Goal: Information Seeking & Learning: Learn about a topic

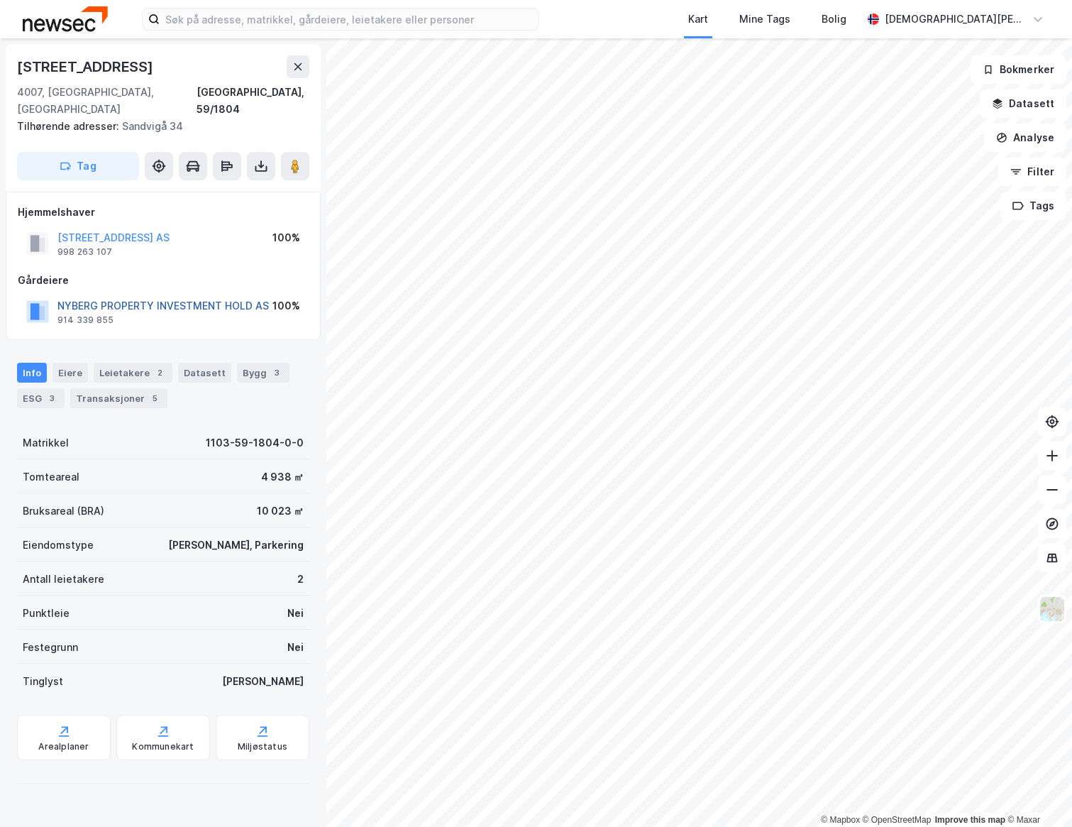
click at [0, 0] on button "NYBERG PROPERTY INVESTMENT HOLD AS" at bounding box center [0, 0] width 0 height 0
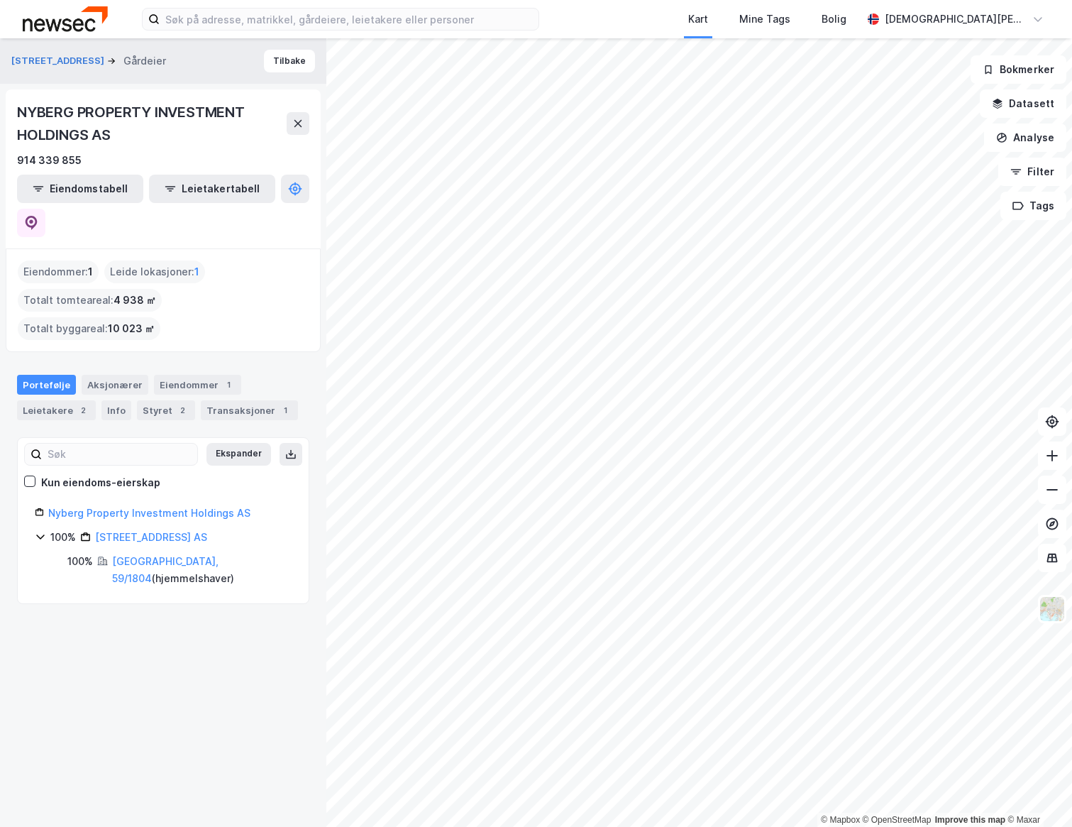
click at [40, 531] on icon at bounding box center [40, 536] width 11 height 11
click at [145, 507] on link "Nyberg Property Investment Holdings AS" at bounding box center [149, 513] width 202 height 12
drag, startPoint x: 248, startPoint y: 450, endPoint x: 52, endPoint y: 453, distance: 196.6
click at [52, 505] on div "Nyberg Property Investment Holdings AS" at bounding box center [169, 513] width 243 height 17
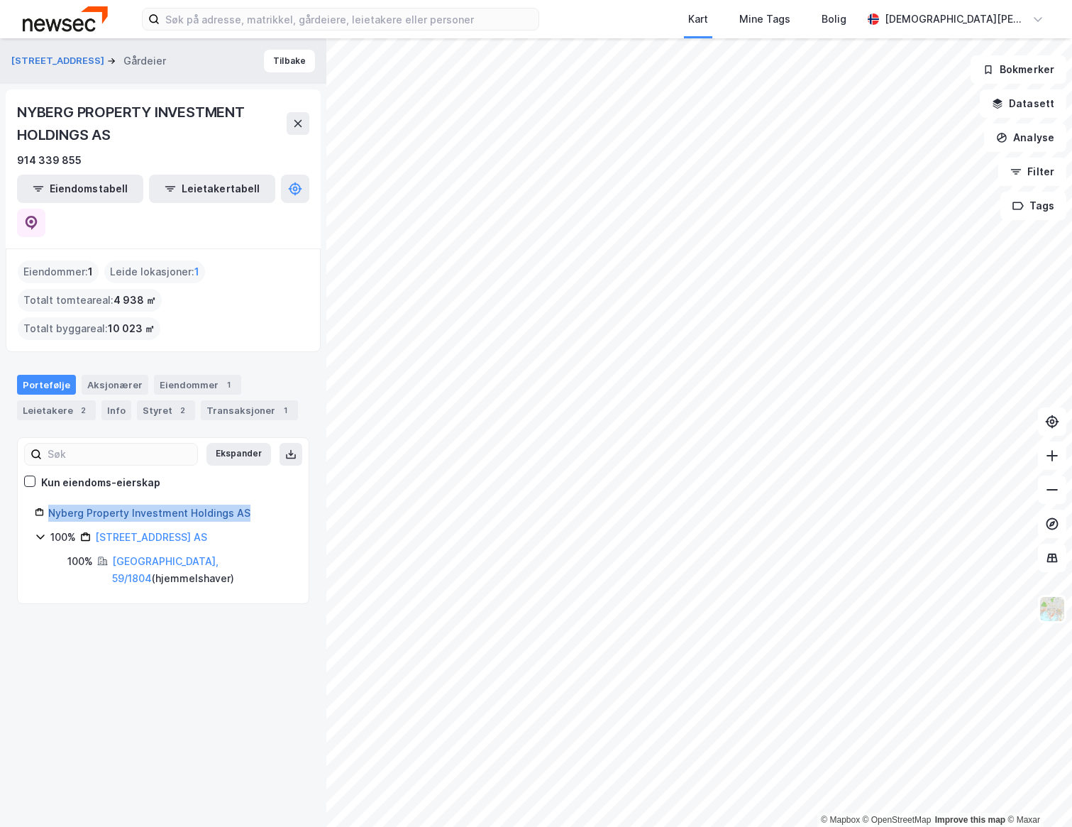
copy link "Nyberg Property Investment Holdings AS"
